Goal: Transaction & Acquisition: Purchase product/service

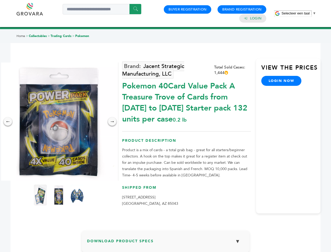
click at [299, 13] on span "Selecteer een taal" at bounding box center [295, 13] width 28 height 4
click at [59, 121] on img at bounding box center [59, 121] width 118 height 118
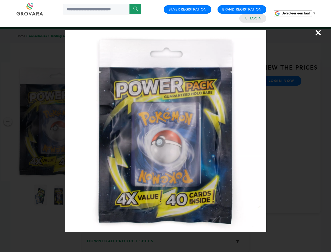
click at [8, 121] on div "×" at bounding box center [165, 126] width 331 height 252
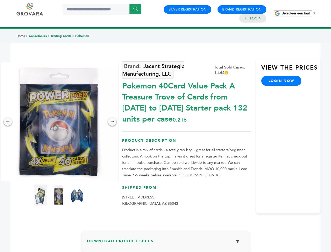
click at [112, 121] on div "→" at bounding box center [112, 121] width 8 height 8
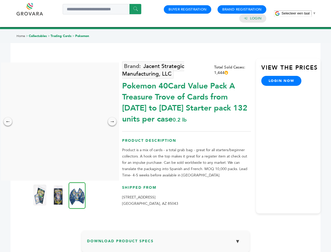
click at [40, 195] on img at bounding box center [39, 194] width 13 height 21
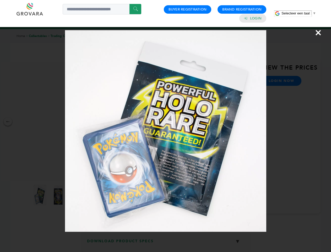
click at [59, 195] on div "×" at bounding box center [165, 126] width 331 height 252
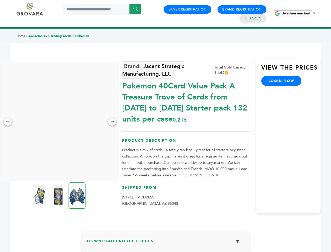
click at [77, 195] on img at bounding box center [77, 195] width 17 height 26
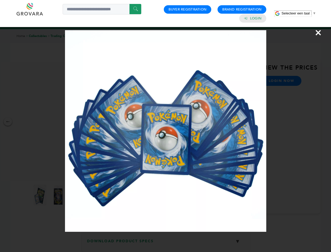
click at [166, 243] on div "×" at bounding box center [165, 126] width 331 height 252
